Goal: Task Accomplishment & Management: Manage account settings

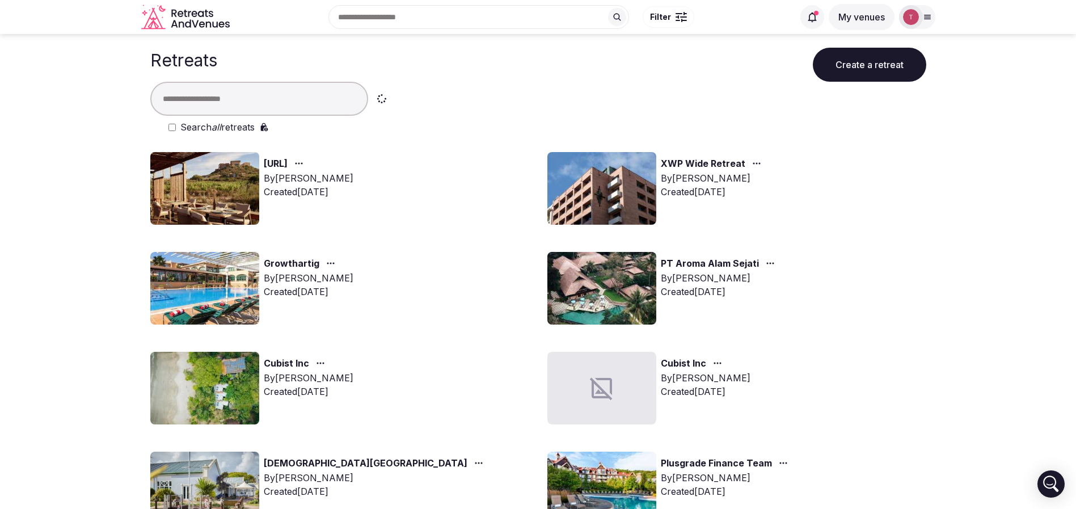
click at [258, 89] on input "text" at bounding box center [259, 99] width 218 height 34
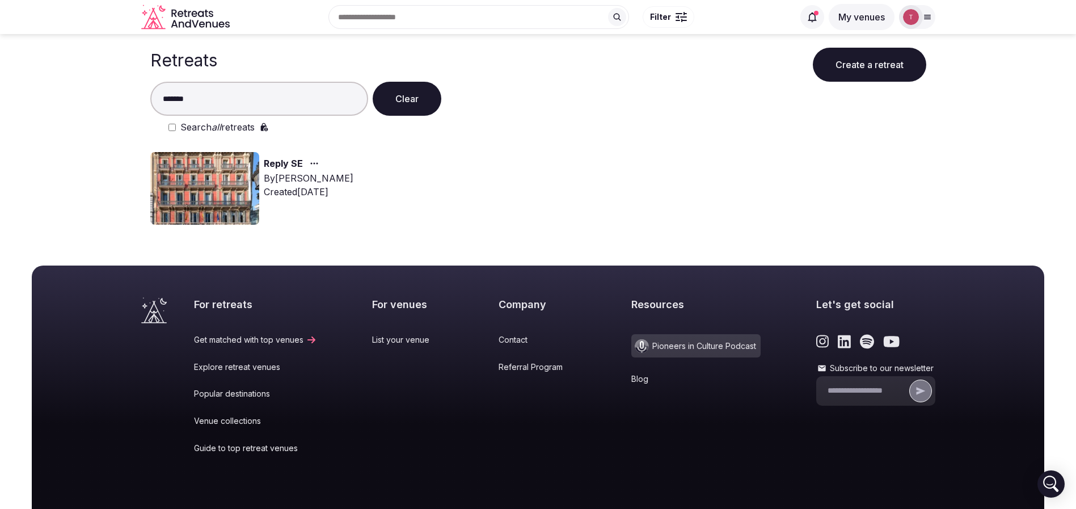
type input "*******"
click at [410, 96] on button "Clear" at bounding box center [407, 99] width 69 height 34
click at [210, 197] on img at bounding box center [204, 188] width 109 height 73
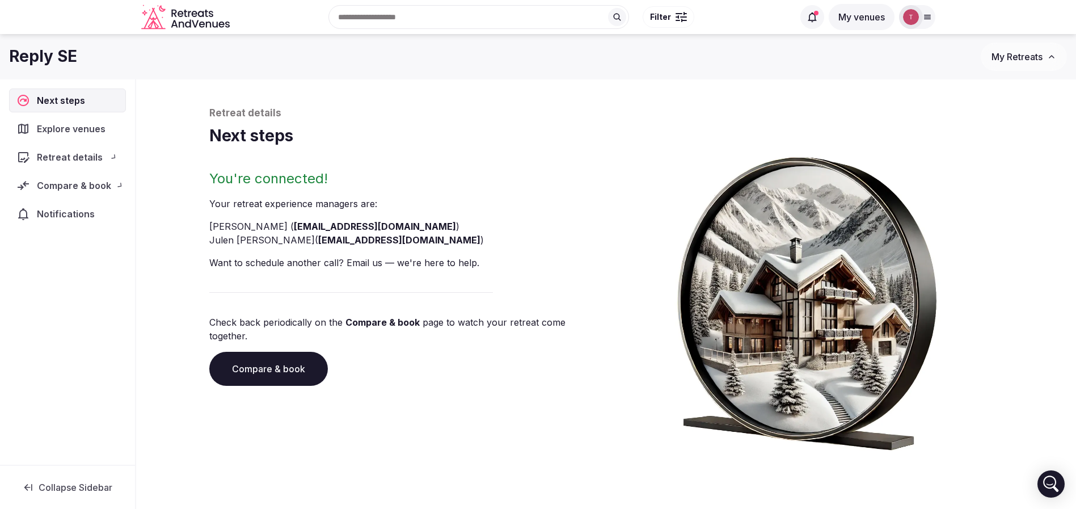
click at [256, 99] on div "Retreat details Next steps You're connected! Your retreat experience manager s …" at bounding box center [606, 287] width 817 height 416
click at [300, 356] on link "Compare & book" at bounding box center [268, 369] width 119 height 34
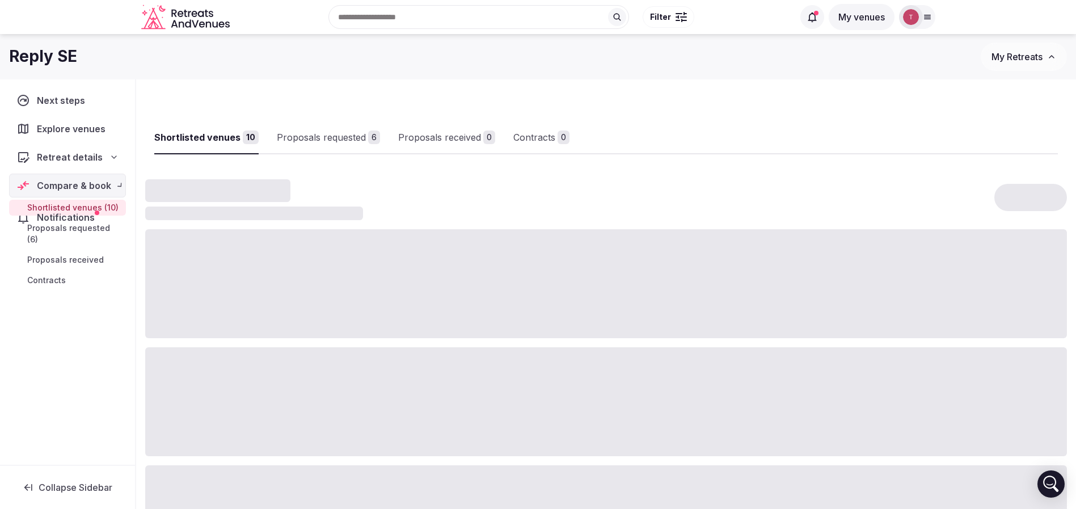
click at [300, 357] on div at bounding box center [606, 401] width 922 height 109
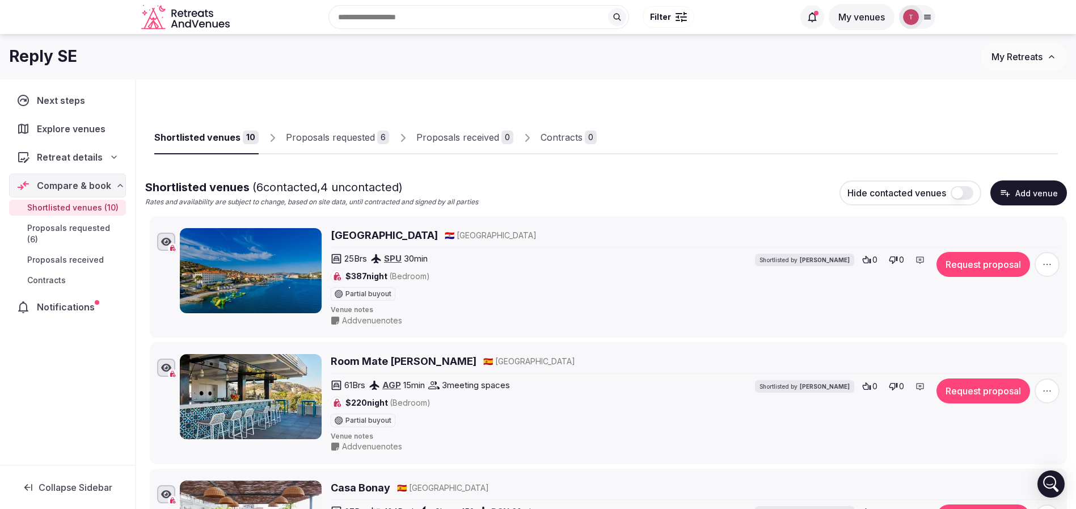
click at [326, 144] on link "Proposals requested 6" at bounding box center [337, 137] width 103 height 33
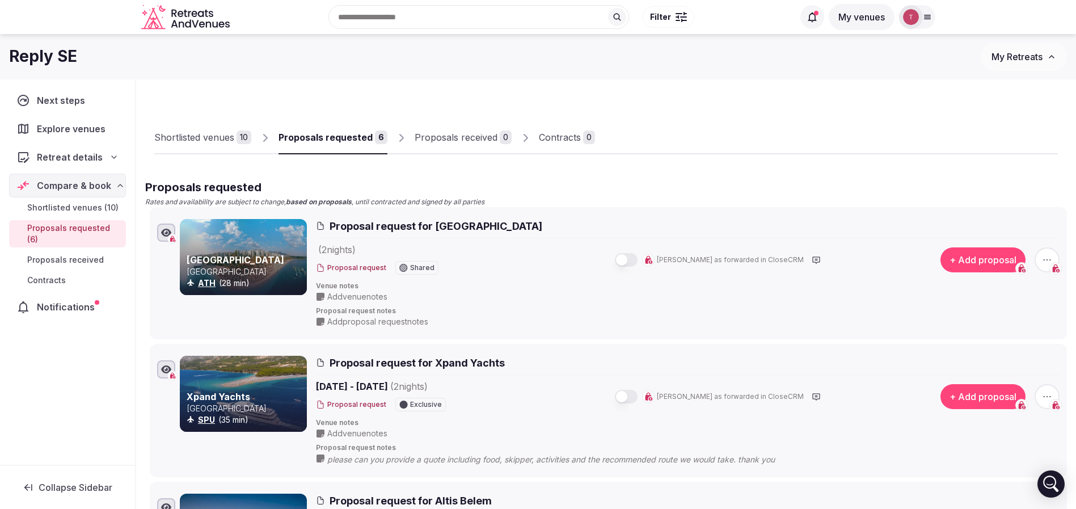
click at [1045, 258] on icon "button" at bounding box center [1047, 259] width 11 height 11
click at [1023, 192] on button "Withdraw proposal request" at bounding box center [1004, 191] width 129 height 18
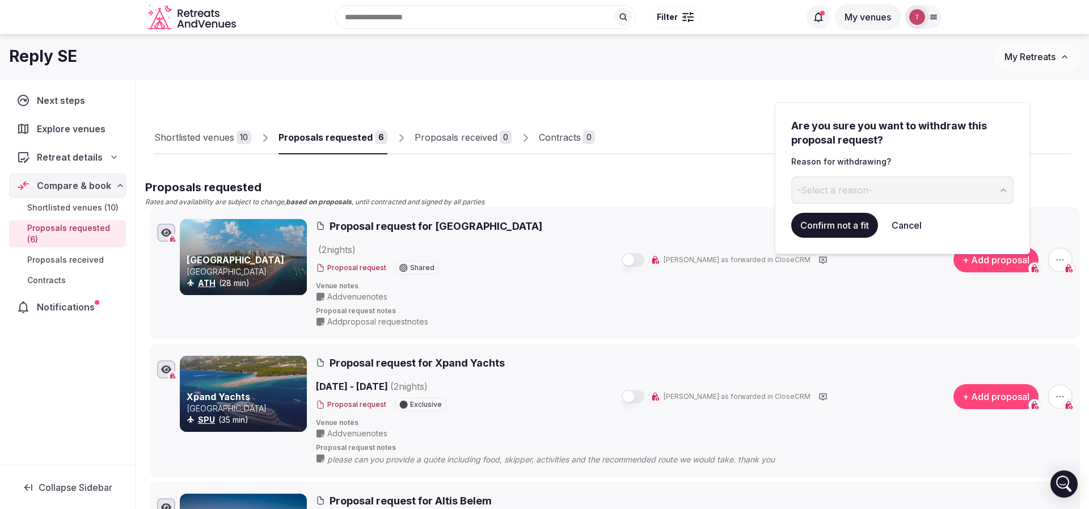
click at [826, 190] on span "-Select a reason-" at bounding box center [834, 190] width 75 height 12
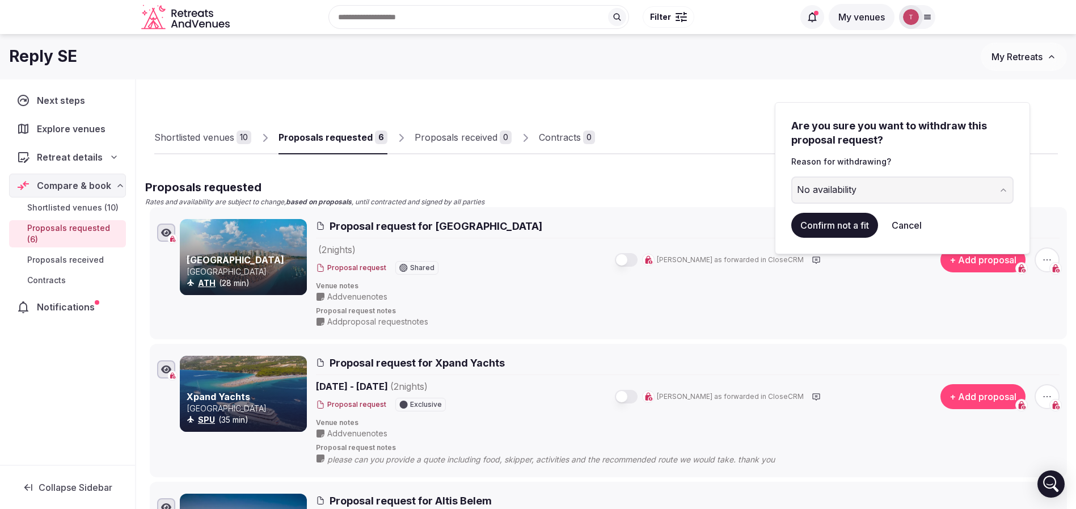
click at [839, 217] on button "Confirm not a fit" at bounding box center [834, 225] width 87 height 25
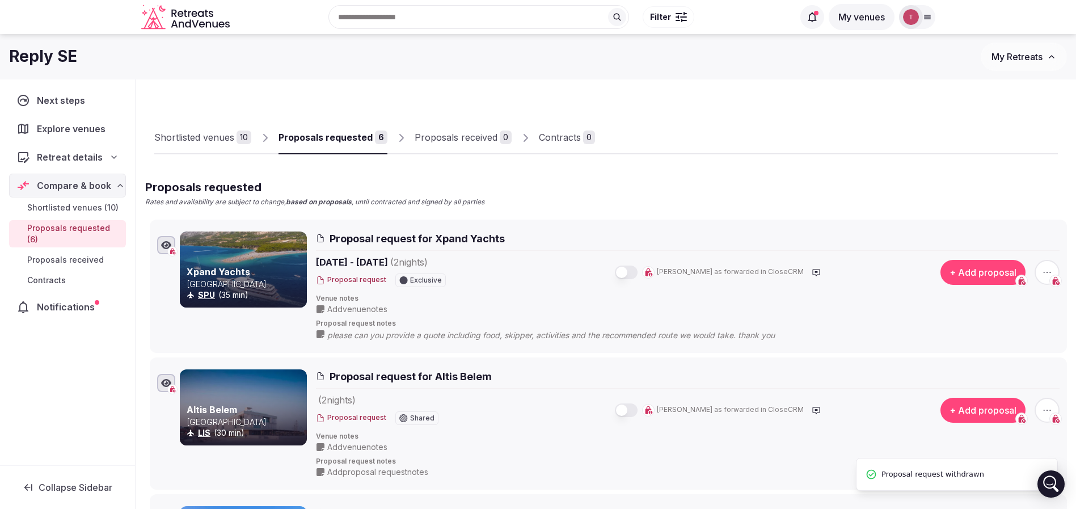
scroll to position [45, 0]
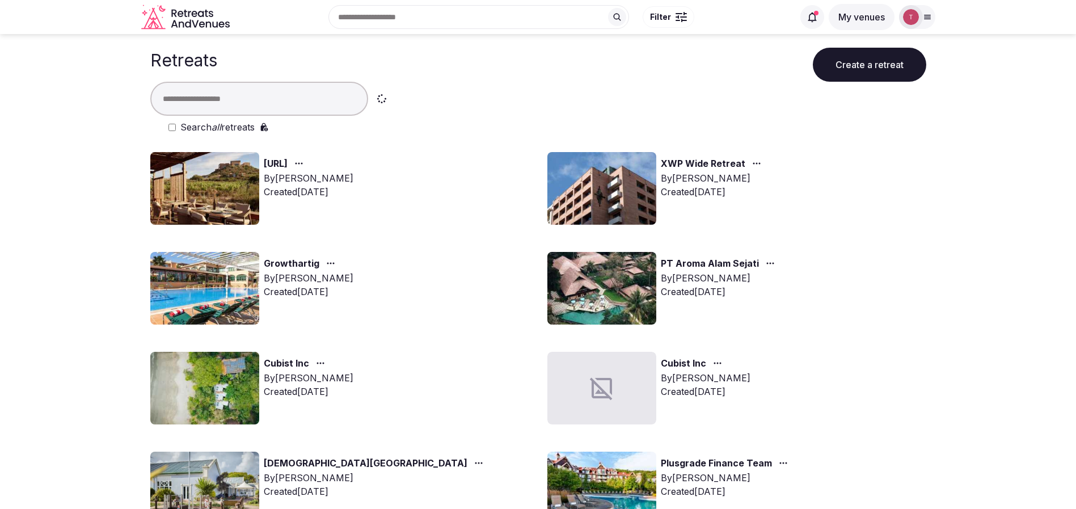
click at [240, 100] on input "text" at bounding box center [259, 99] width 218 height 34
click at [926, 17] on icon at bounding box center [927, 17] width 6 height 4
click at [926, 14] on icon at bounding box center [927, 16] width 9 height 9
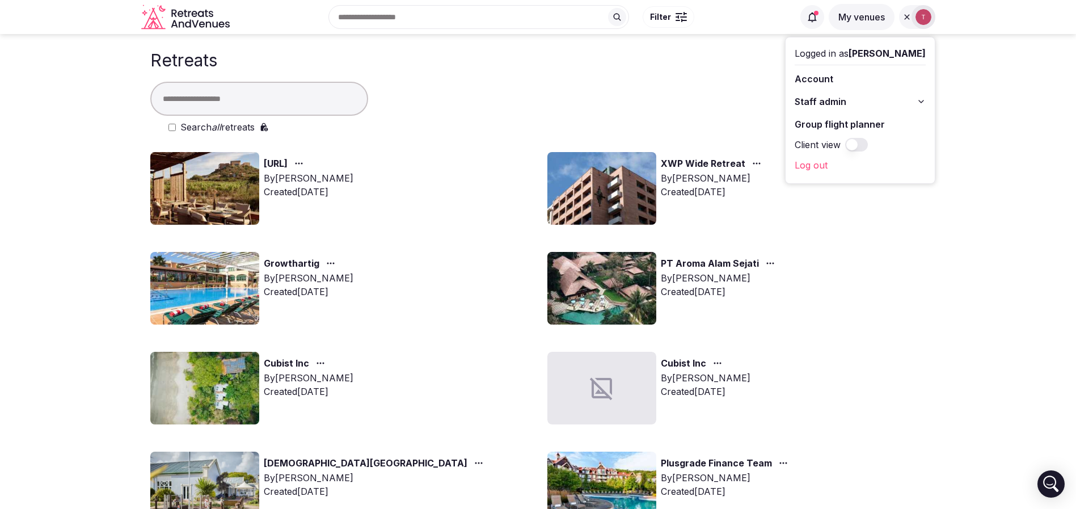
click at [870, 127] on link "Group flight planner" at bounding box center [860, 124] width 131 height 18
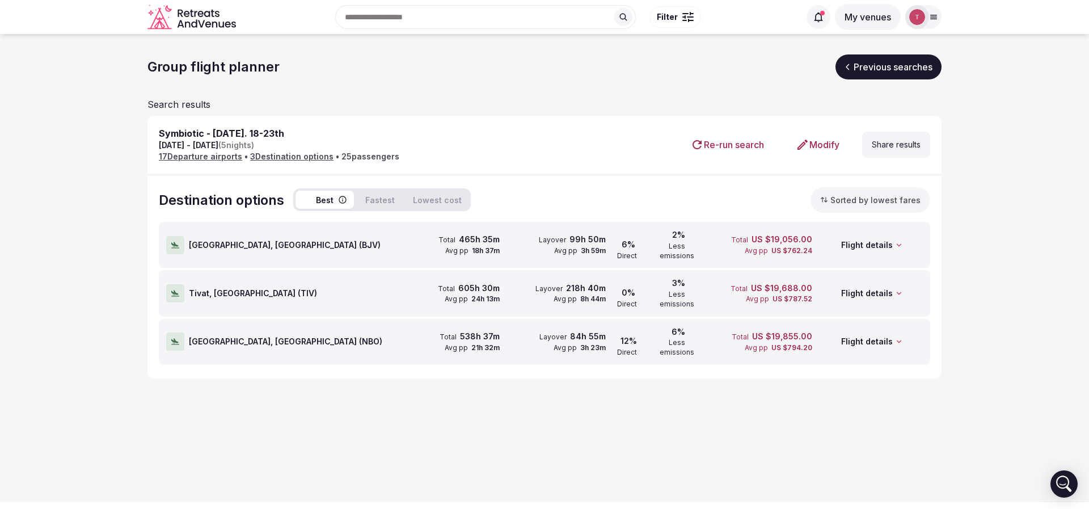
click at [385, 197] on button "Fastest" at bounding box center [380, 200] width 43 height 18
click at [322, 195] on button "Best" at bounding box center [325, 200] width 58 height 18
click at [180, 237] on div at bounding box center [175, 245] width 18 height 18
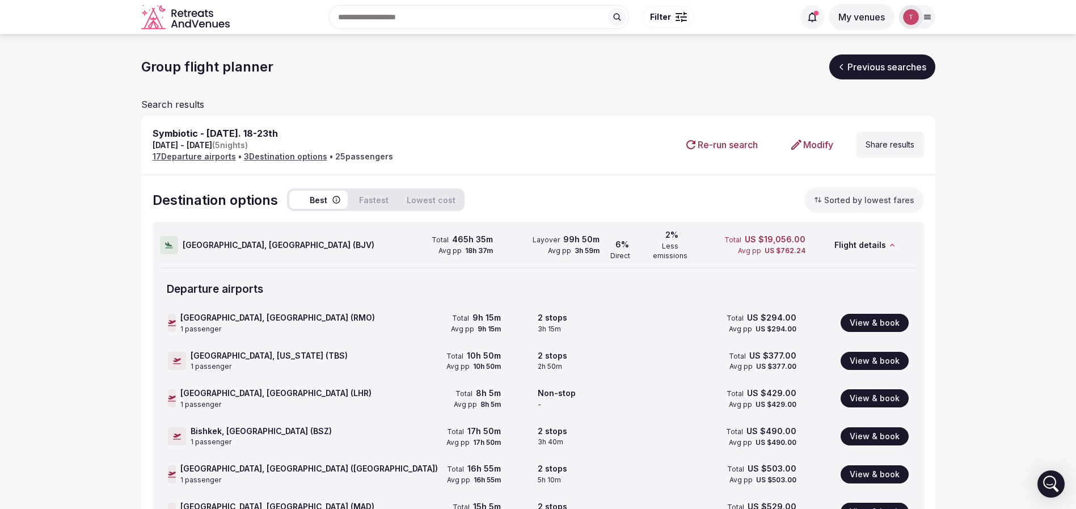
click at [180, 237] on div "Bodrum, Turkey ( BJV )" at bounding box center [273, 244] width 227 height 45
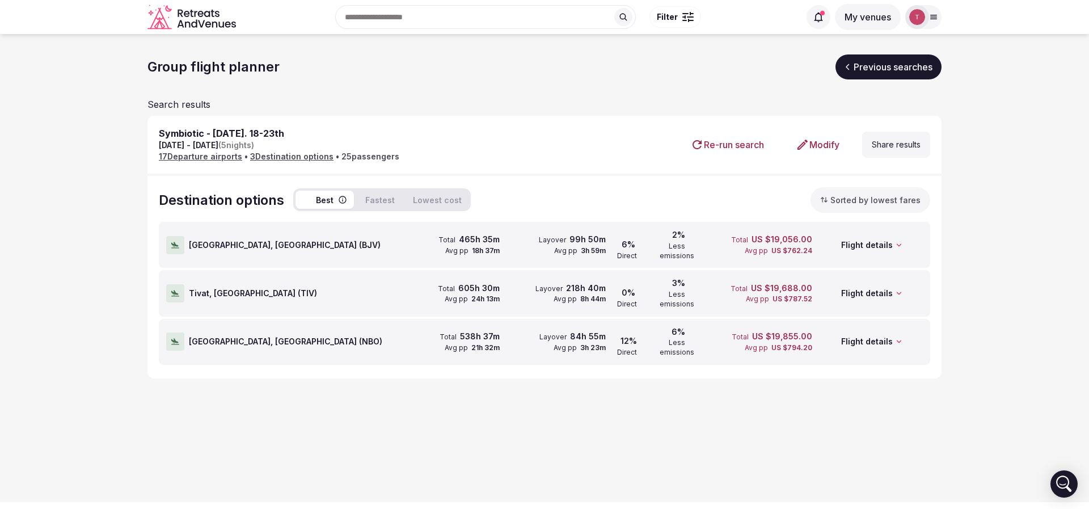
click at [891, 150] on button "Share results" at bounding box center [896, 145] width 68 height 26
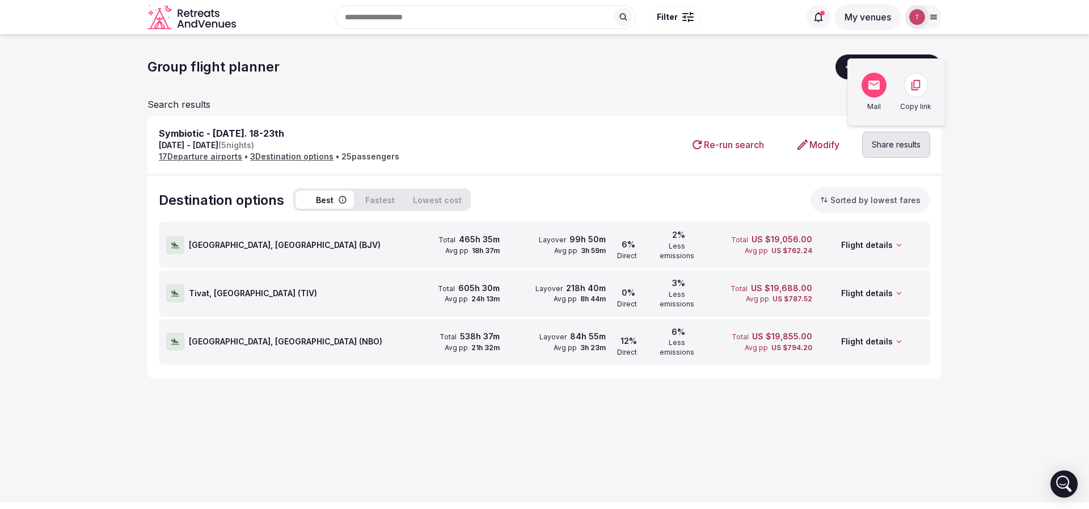
click at [917, 88] on icon at bounding box center [915, 85] width 9 height 10
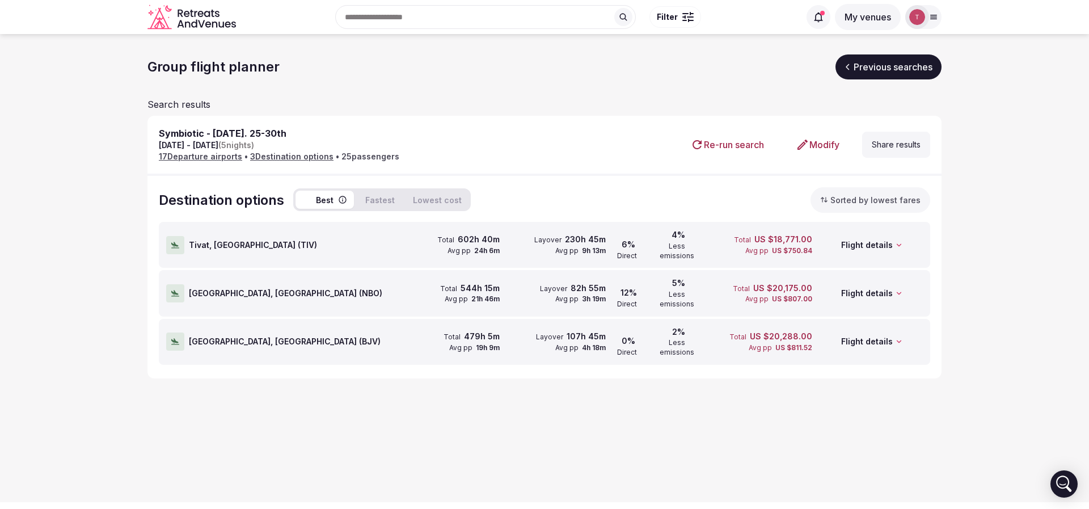
click at [900, 148] on button "Share results" at bounding box center [896, 145] width 68 height 26
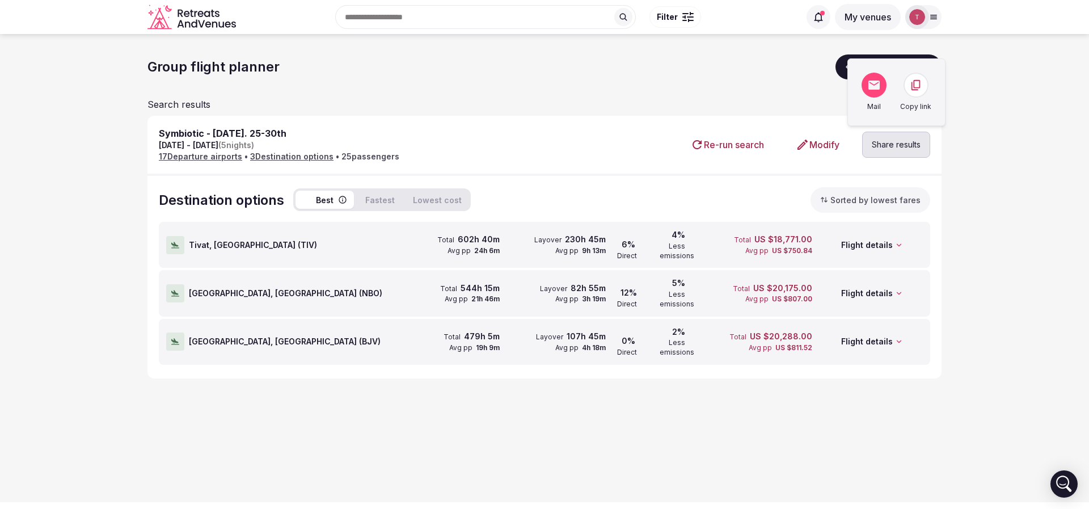
click at [920, 86] on icon at bounding box center [916, 85] width 12 height 12
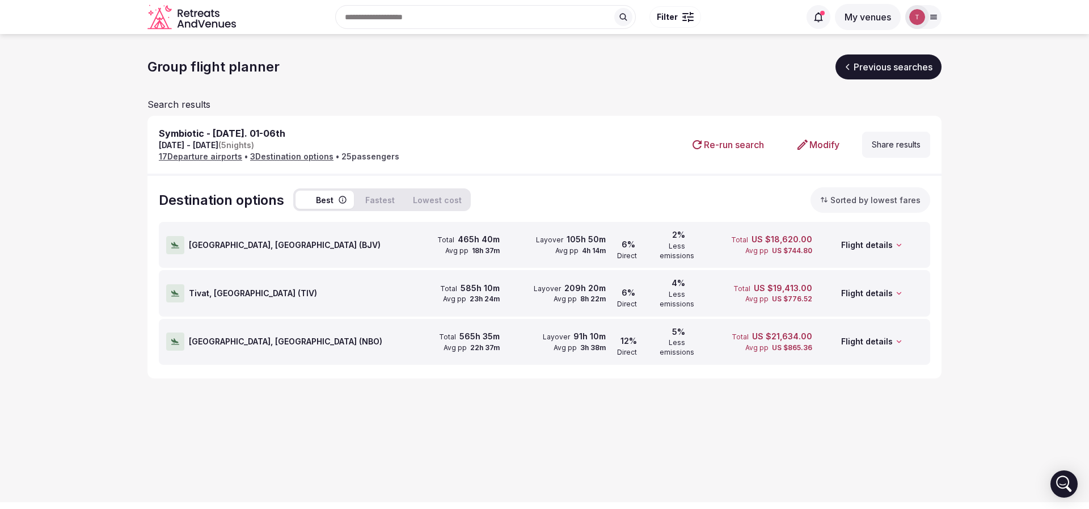
click at [913, 148] on button "Share results" at bounding box center [896, 145] width 68 height 26
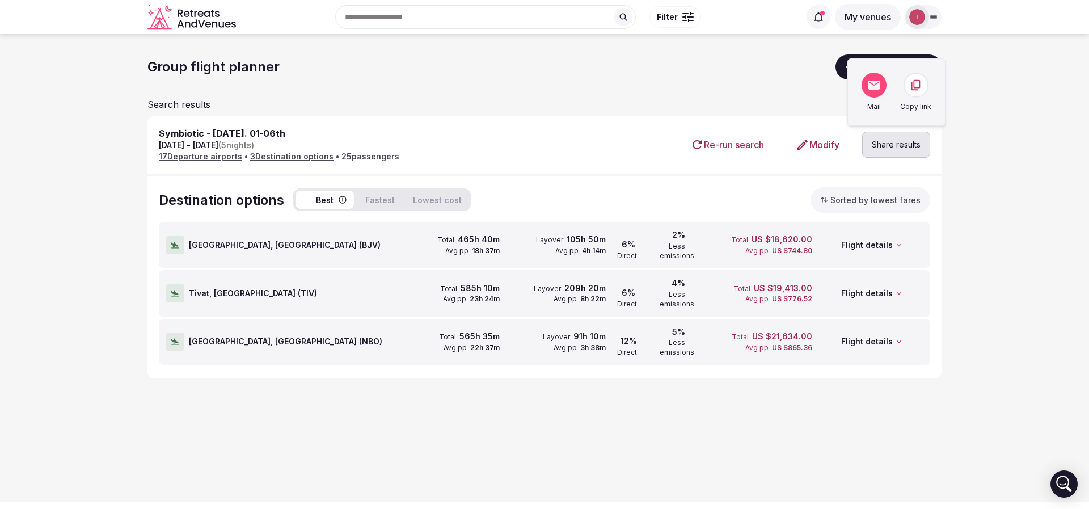
click at [921, 87] on icon at bounding box center [916, 85] width 12 height 12
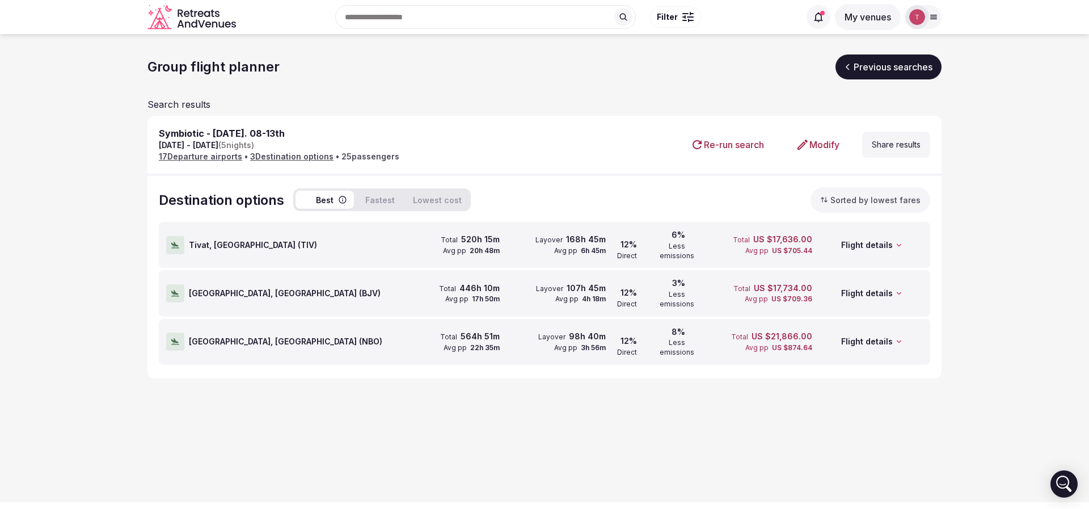
click at [898, 148] on button "Share results" at bounding box center [896, 145] width 68 height 26
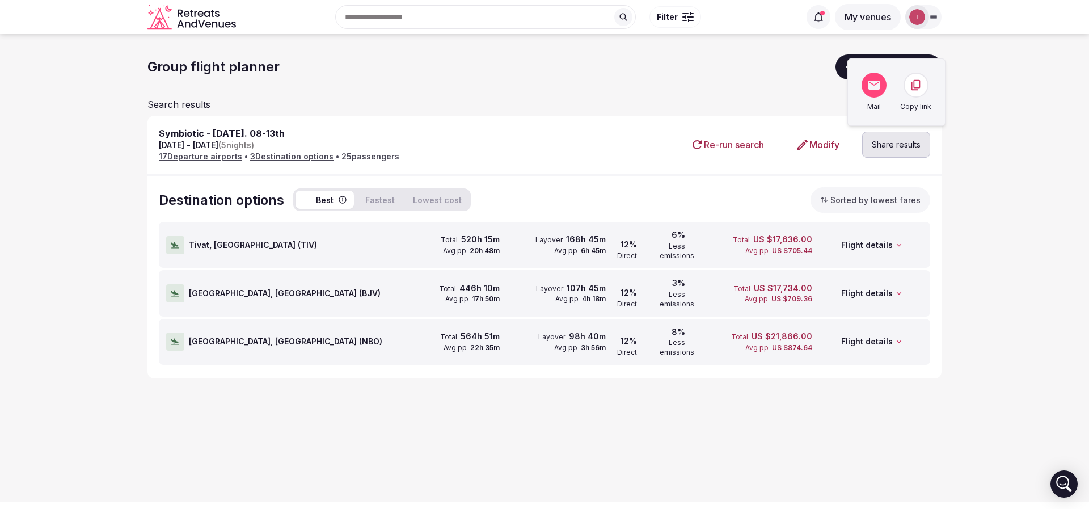
click at [917, 85] on icon at bounding box center [916, 85] width 12 height 12
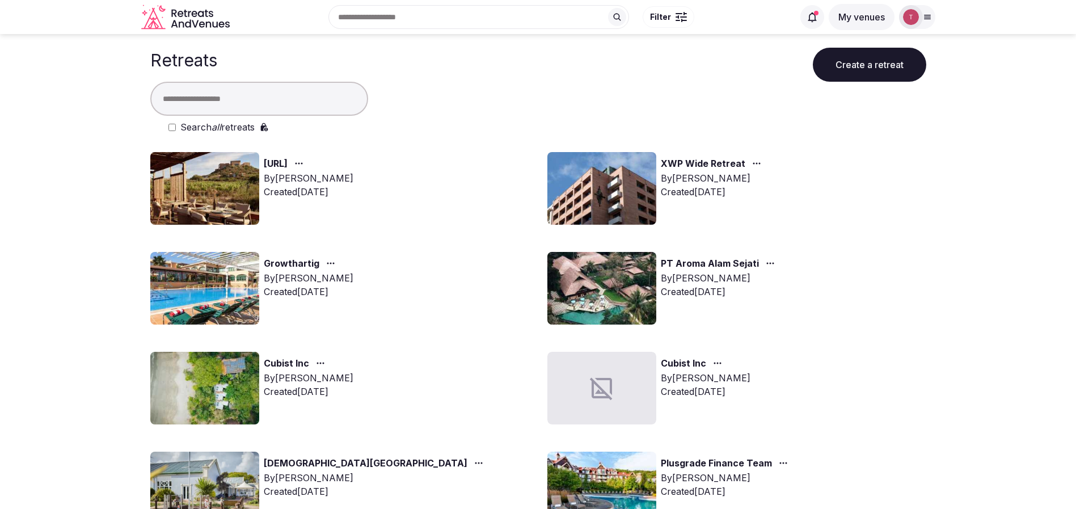
click at [276, 102] on input "text" at bounding box center [259, 99] width 218 height 34
type input "*******"
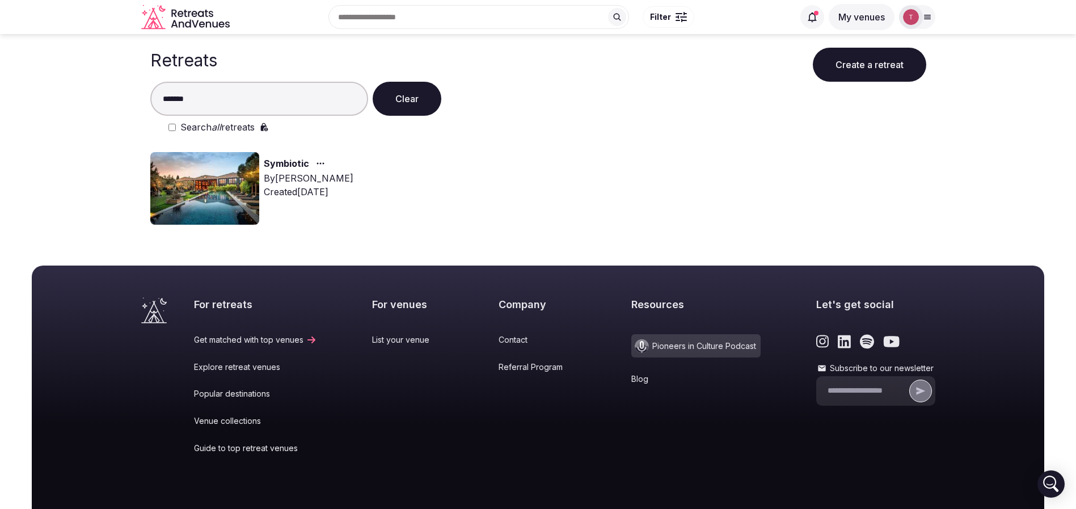
click at [216, 172] on img at bounding box center [204, 188] width 109 height 73
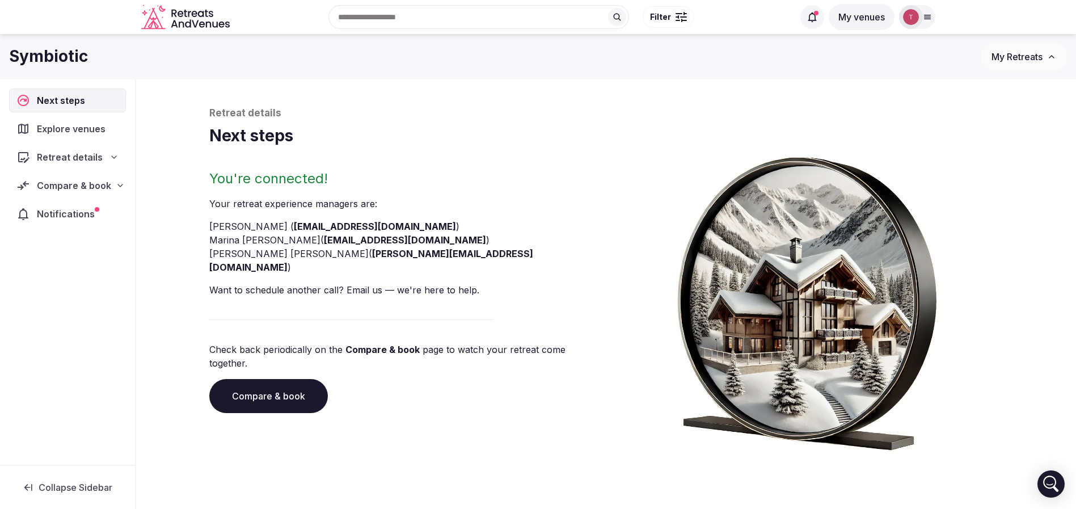
click at [284, 379] on link "Compare & book" at bounding box center [268, 396] width 119 height 34
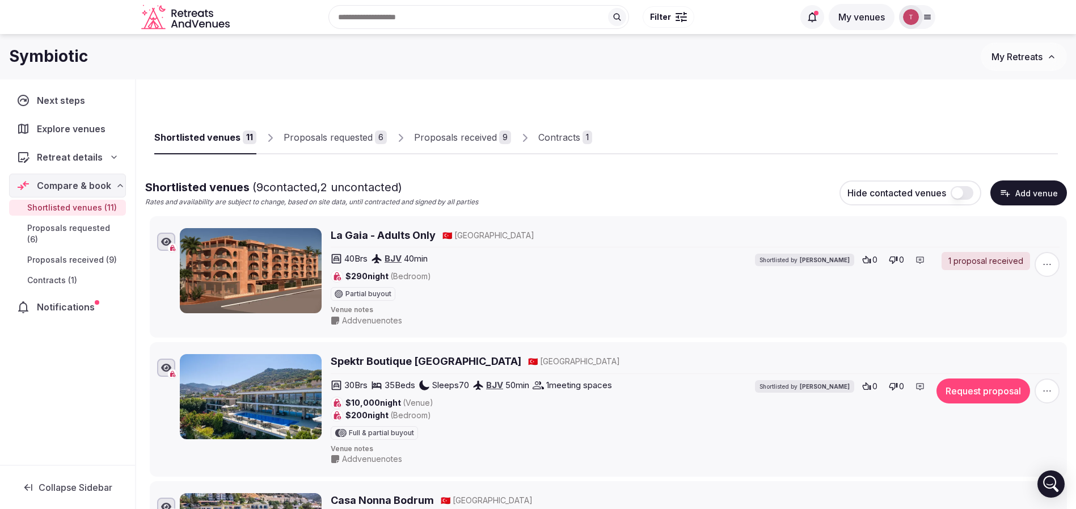
click at [474, 136] on div "Proposals received" at bounding box center [455, 137] width 83 height 14
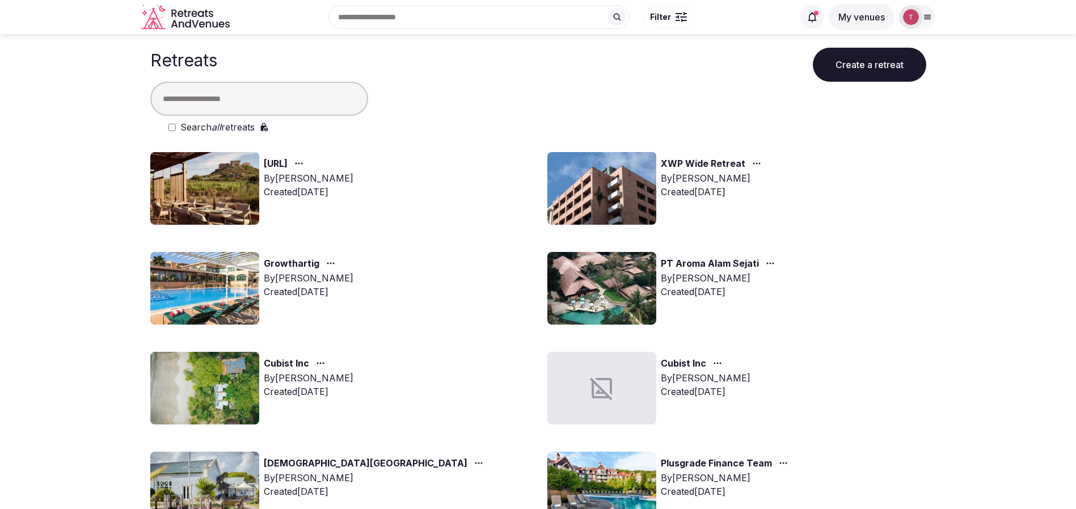
click at [255, 91] on input "text" at bounding box center [259, 99] width 218 height 34
click at [259, 105] on input "text" at bounding box center [259, 99] width 218 height 34
type input "*****"
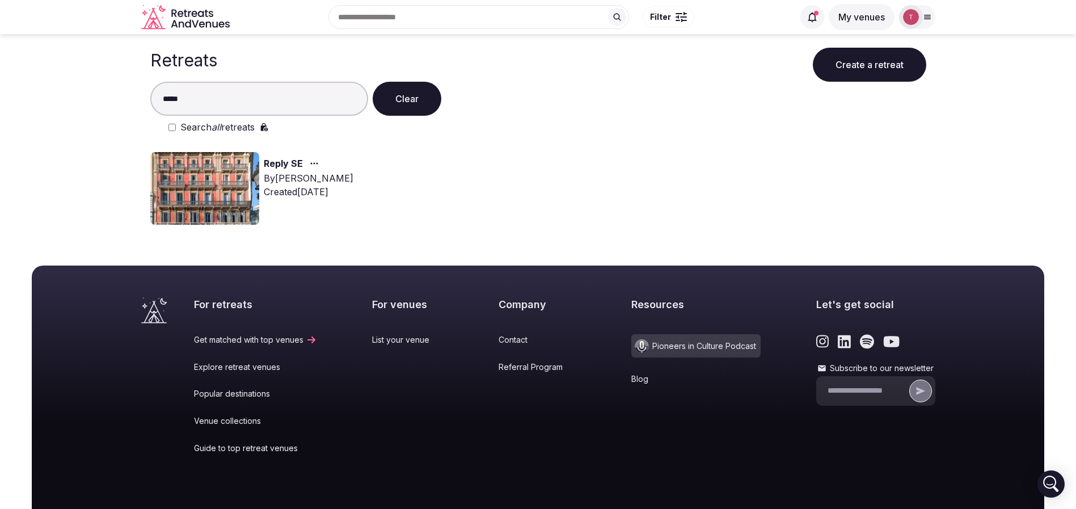
click at [239, 178] on img at bounding box center [204, 188] width 109 height 73
click at [290, 167] on link "Reply SE" at bounding box center [283, 164] width 39 height 15
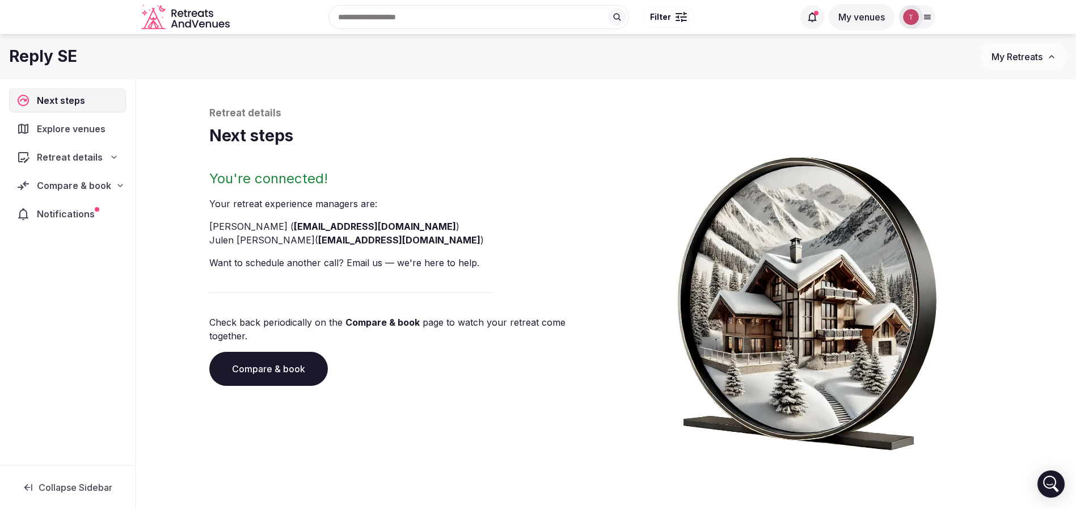
click at [284, 356] on link "Compare & book" at bounding box center [268, 369] width 119 height 34
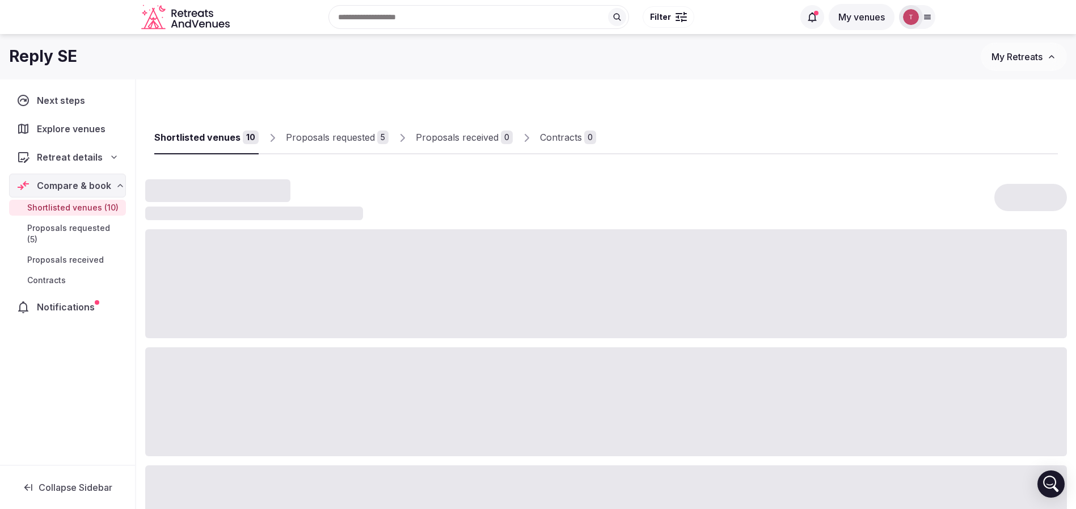
click at [339, 135] on div "Proposals requested" at bounding box center [330, 137] width 89 height 14
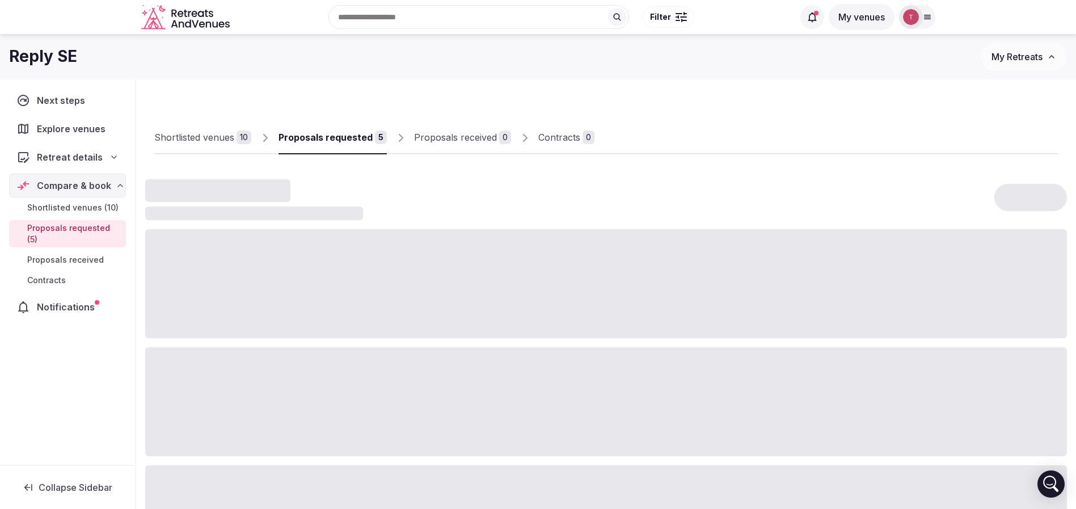
click at [367, 135] on div "Proposals requested" at bounding box center [326, 137] width 94 height 14
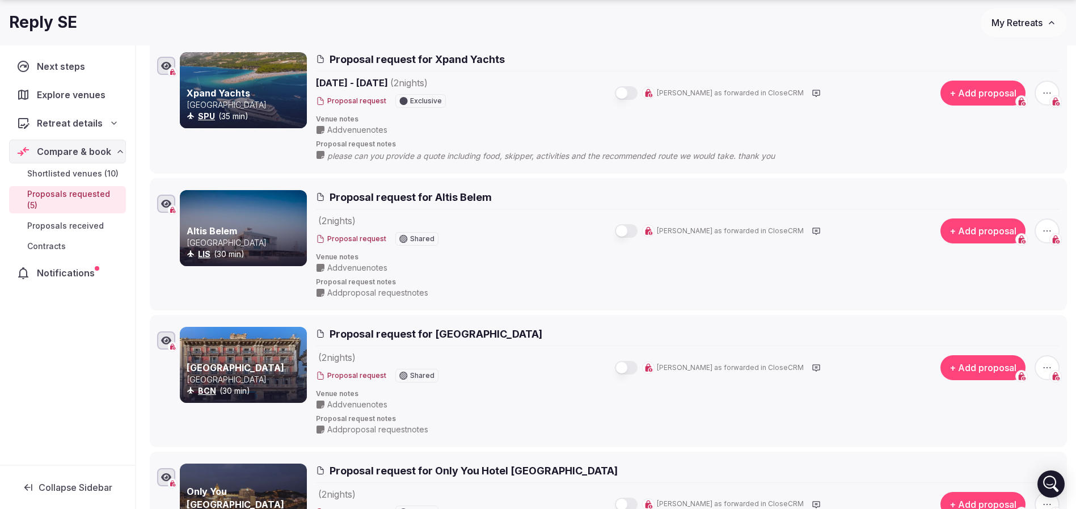
scroll to position [170, 0]
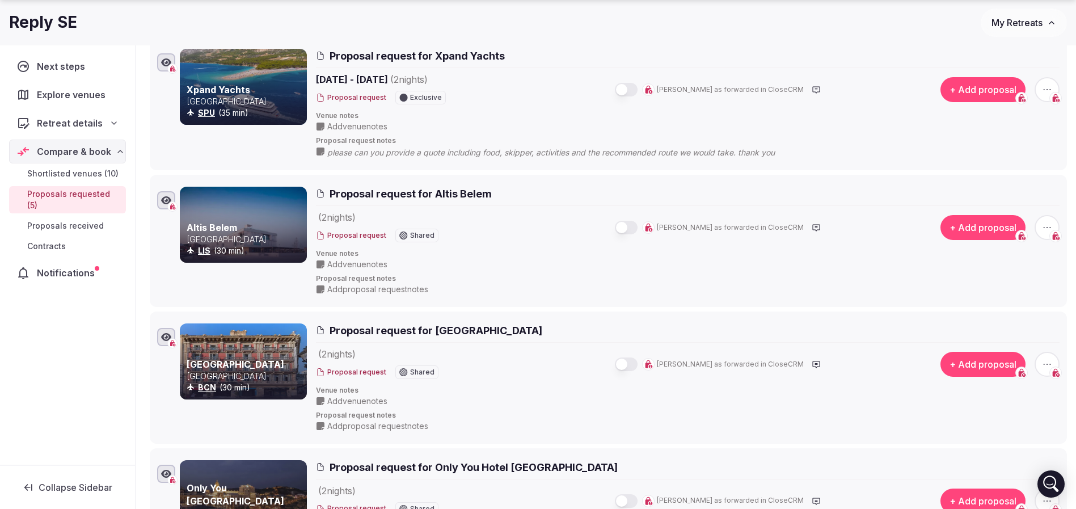
drag, startPoint x: 1050, startPoint y: 86, endPoint x: 1031, endPoint y: 91, distance: 19.3
click at [1049, 86] on icon "button" at bounding box center [1047, 89] width 11 height 11
click at [980, 151] on button "Withdraw proposal request" at bounding box center [1004, 149] width 129 height 18
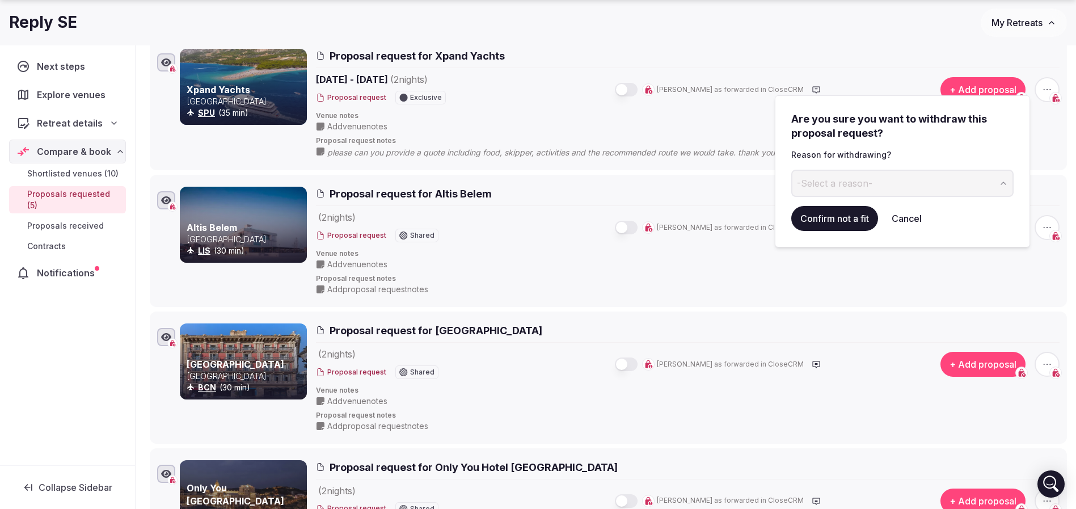
click at [850, 178] on span "-Select a reason-" at bounding box center [834, 183] width 75 height 12
click at [851, 185] on input at bounding box center [893, 183] width 204 height 27
type input "**********"
click at [838, 220] on button "Confirm not a fit" at bounding box center [834, 218] width 87 height 25
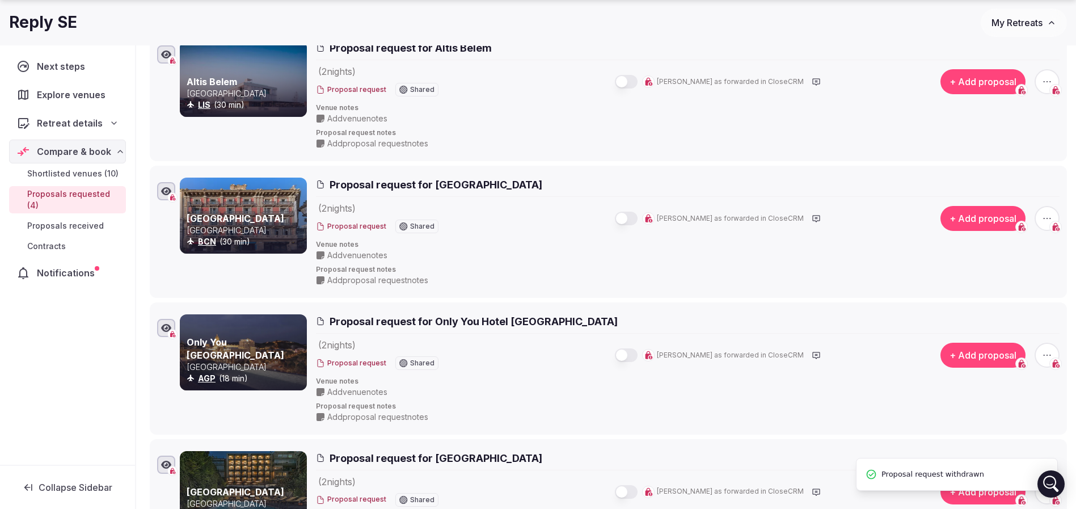
scroll to position [0, 0]
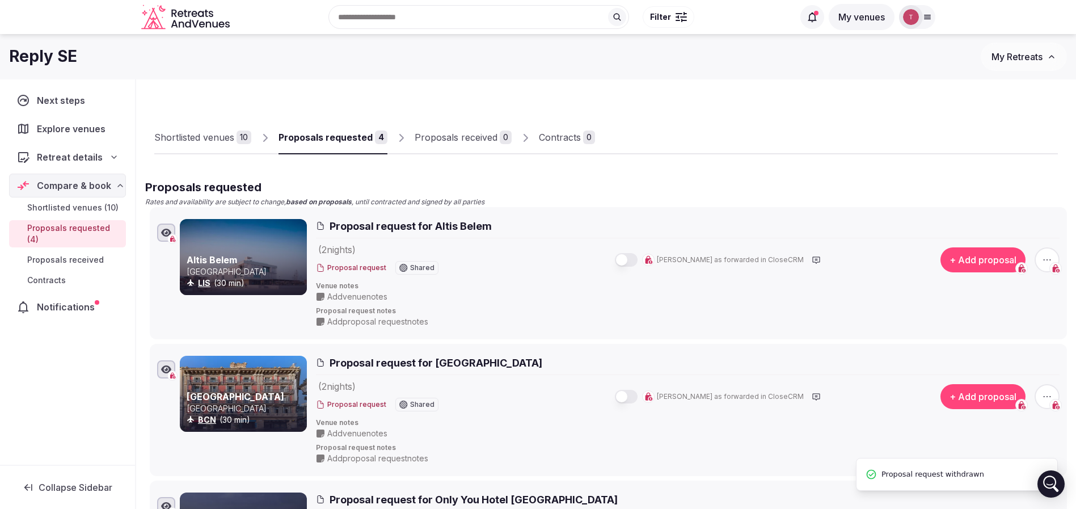
click at [230, 142] on div "Shortlisted venues" at bounding box center [194, 137] width 80 height 14
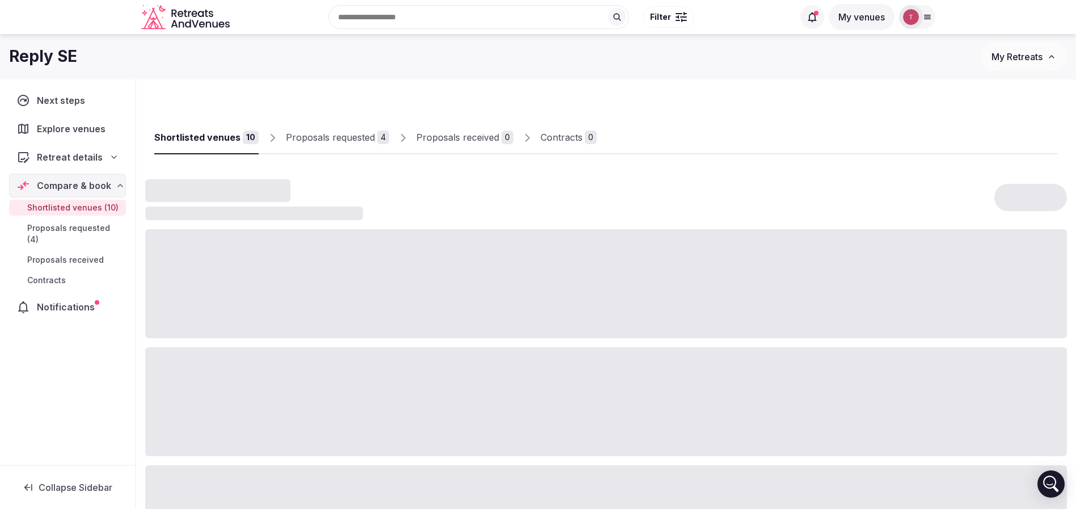
click at [377, 143] on div "4" at bounding box center [383, 137] width 12 height 14
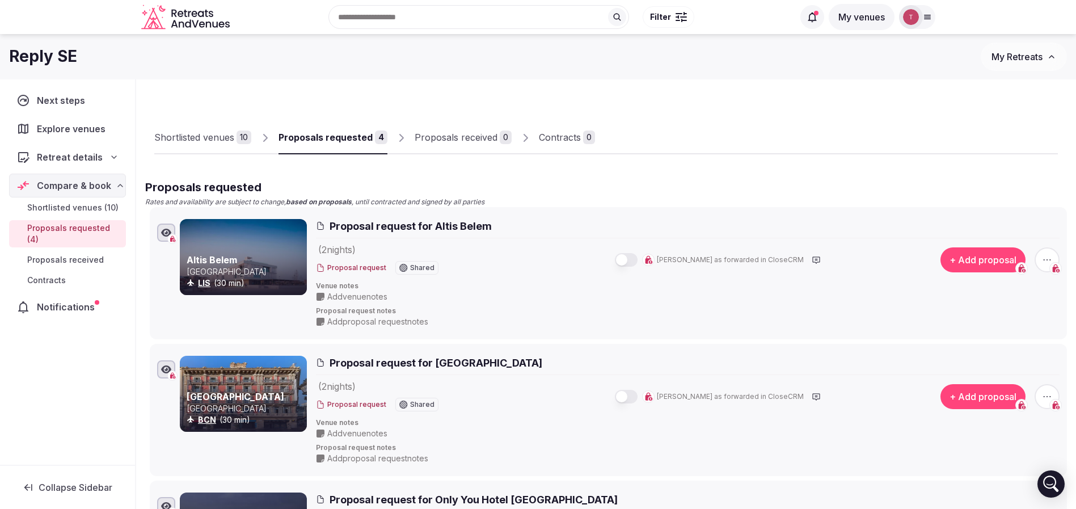
click at [222, 137] on div "Shortlisted venues" at bounding box center [194, 137] width 80 height 14
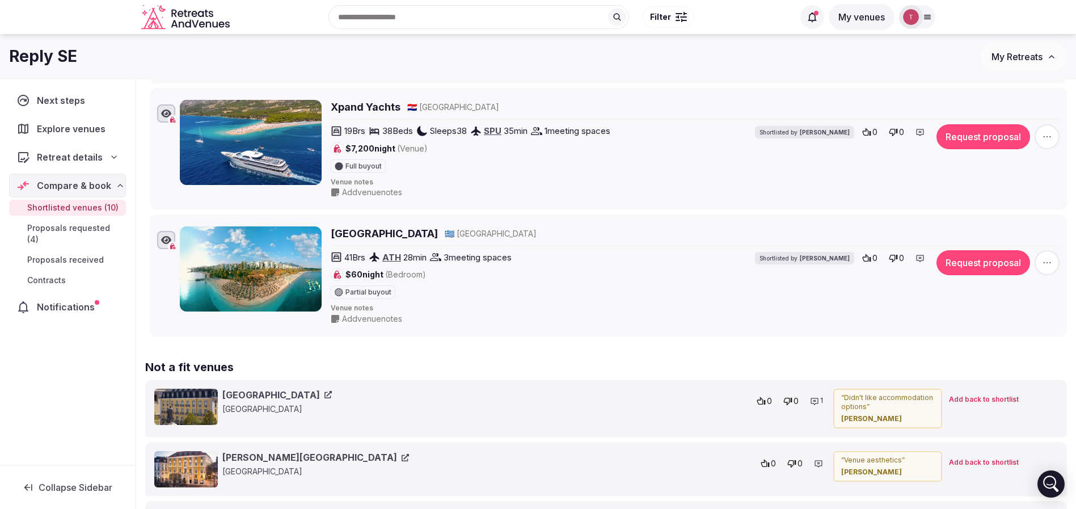
scroll to position [1106, 0]
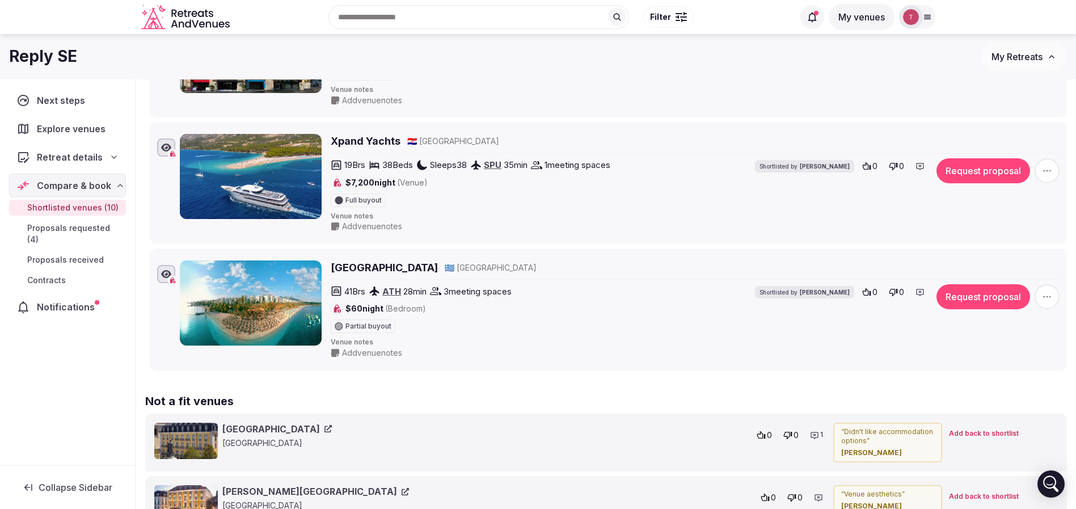
click at [1045, 170] on icon "button" at bounding box center [1047, 170] width 7 height 1
click at [1012, 101] on button "Mark as not a fit" at bounding box center [1017, 101] width 95 height 18
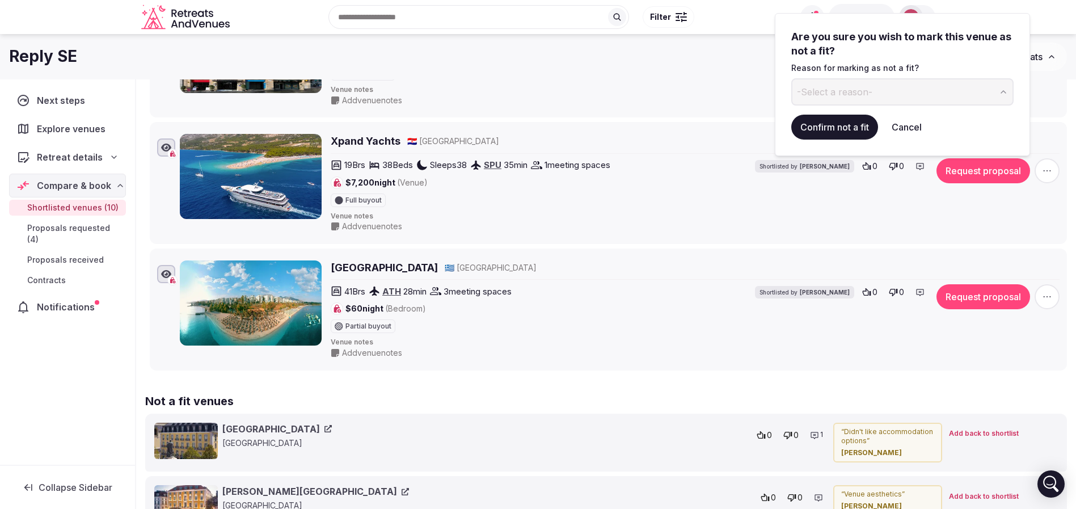
click at [847, 83] on button "-Select a reason-" at bounding box center [902, 91] width 222 height 27
click at [852, 91] on input at bounding box center [893, 91] width 204 height 27
type input "**********"
click at [854, 121] on button "Confirm not a fit" at bounding box center [834, 127] width 87 height 25
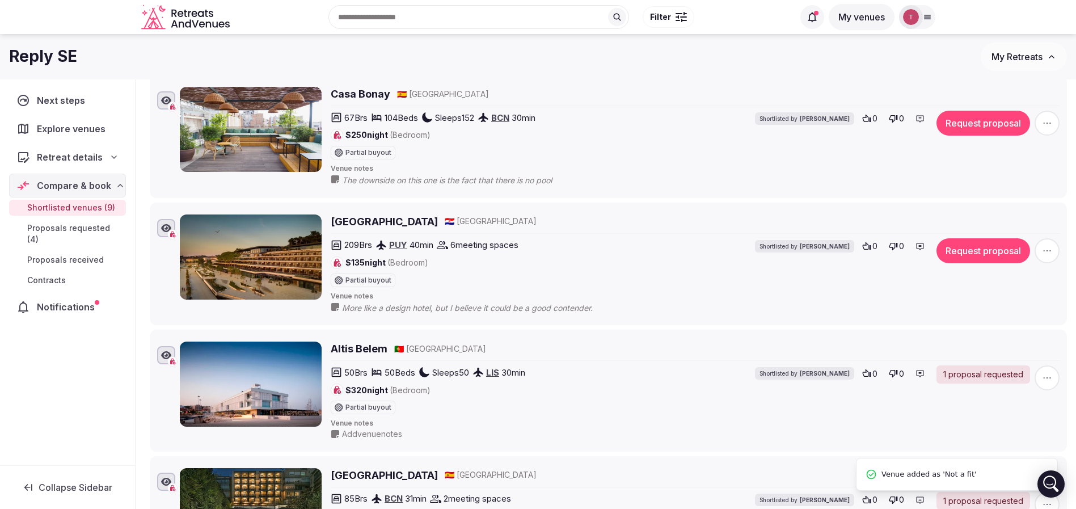
scroll to position [0, 0]
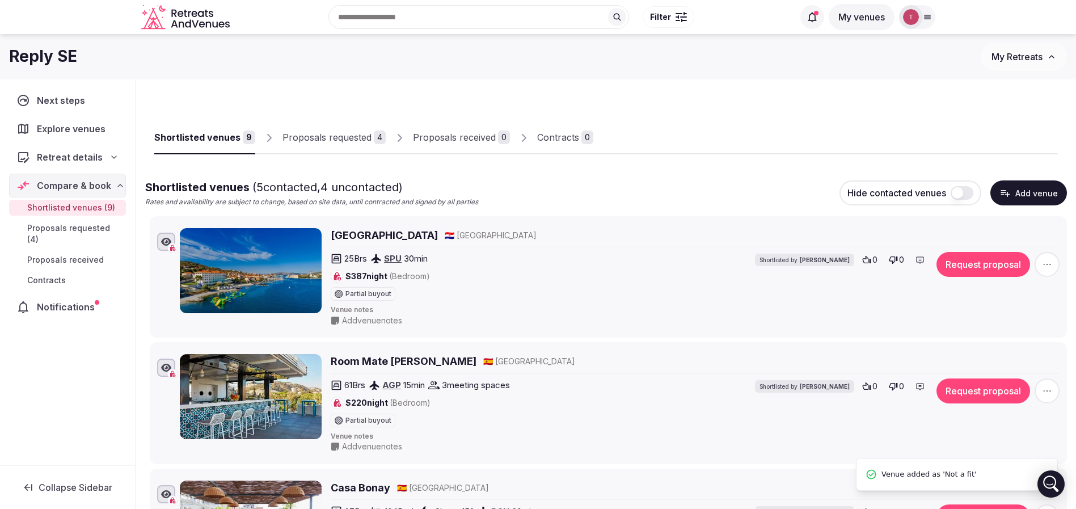
click at [356, 133] on div "Proposals requested" at bounding box center [327, 137] width 89 height 14
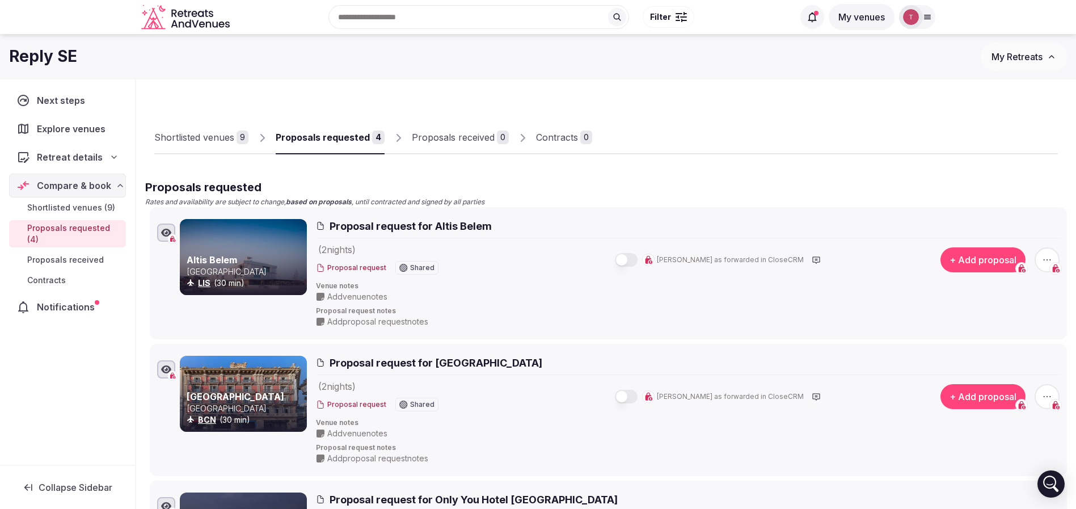
click at [238, 136] on div "9" at bounding box center [243, 137] width 12 height 14
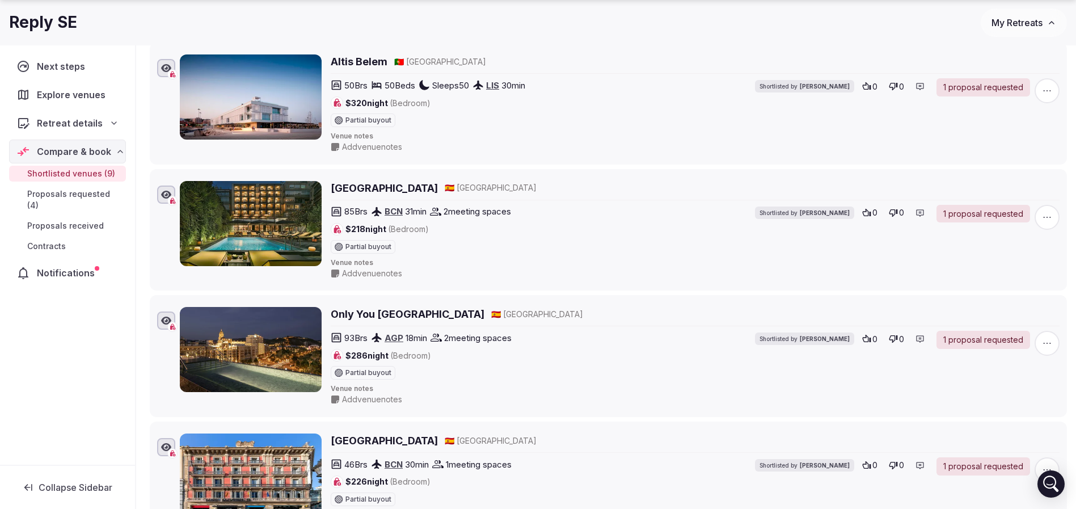
scroll to position [1021, 0]
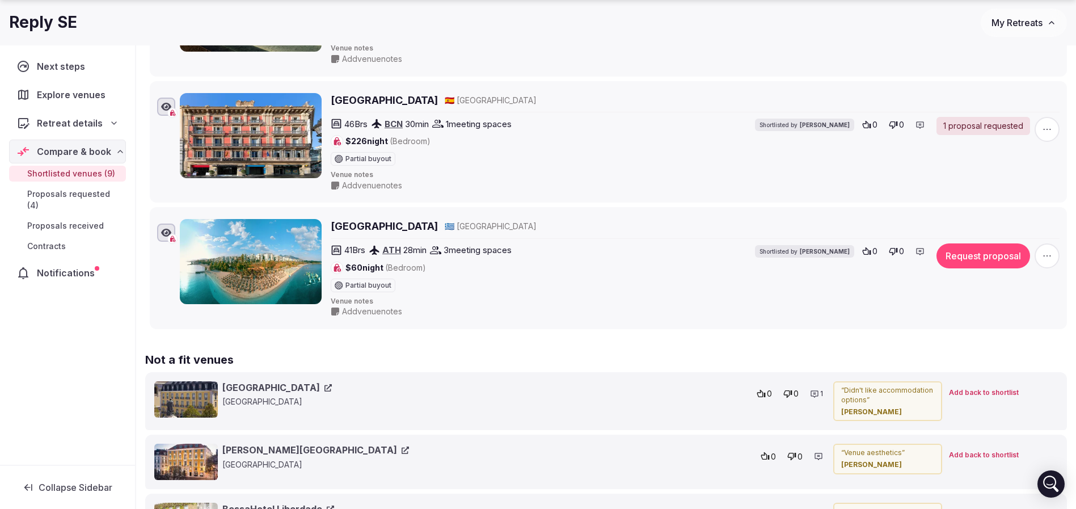
click at [1056, 258] on span "button" at bounding box center [1047, 255] width 25 height 25
click at [1024, 191] on button "Mark as not a fit" at bounding box center [1017, 187] width 95 height 18
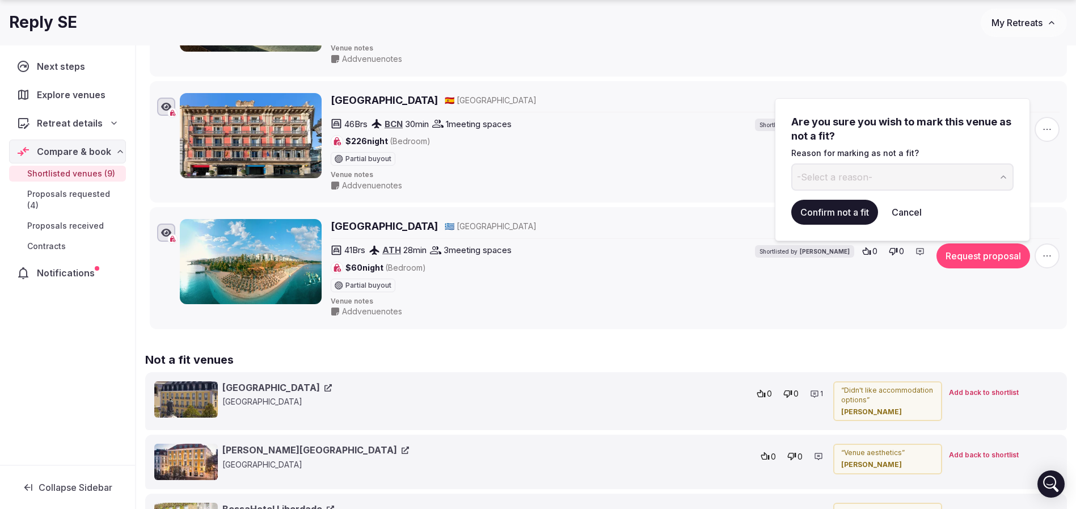
click at [837, 173] on span "-Select a reason-" at bounding box center [834, 177] width 75 height 12
click at [856, 167] on input at bounding box center [893, 176] width 204 height 27
click at [853, 177] on input at bounding box center [893, 176] width 204 height 27
type input "**********"
click at [857, 207] on button "Confirm not a fit" at bounding box center [834, 212] width 87 height 25
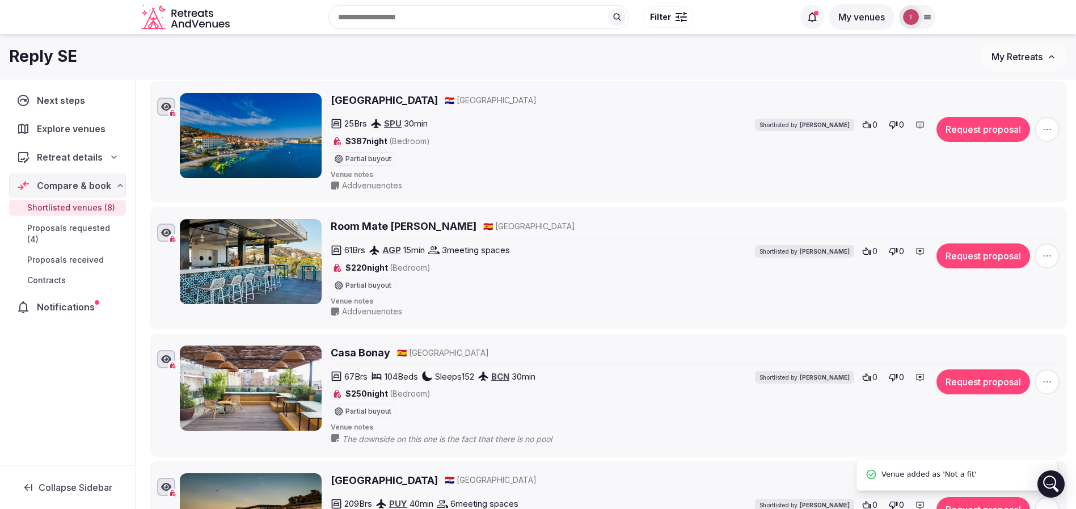
scroll to position [0, 0]
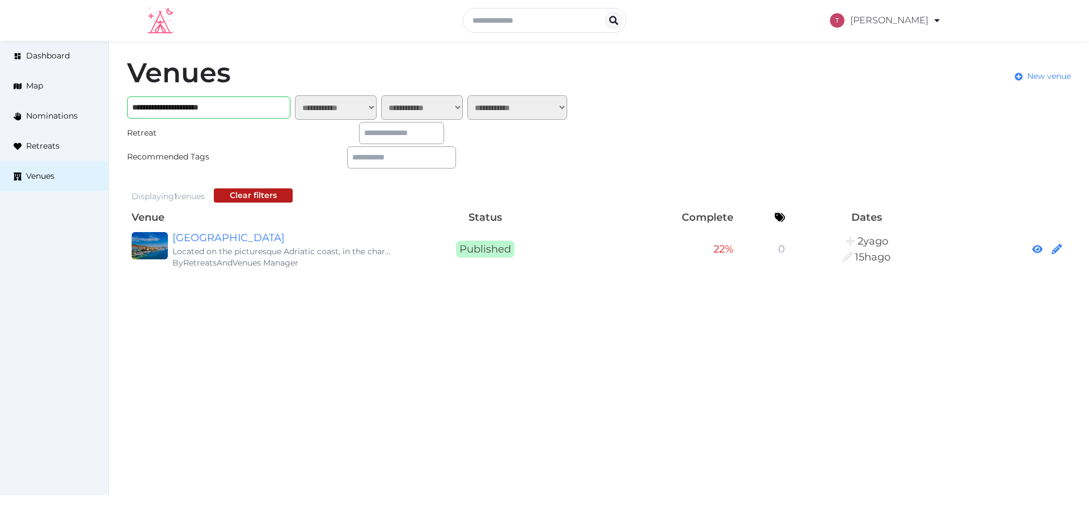
click at [987, 112] on div "**********" at bounding box center [599, 165] width 980 height 248
